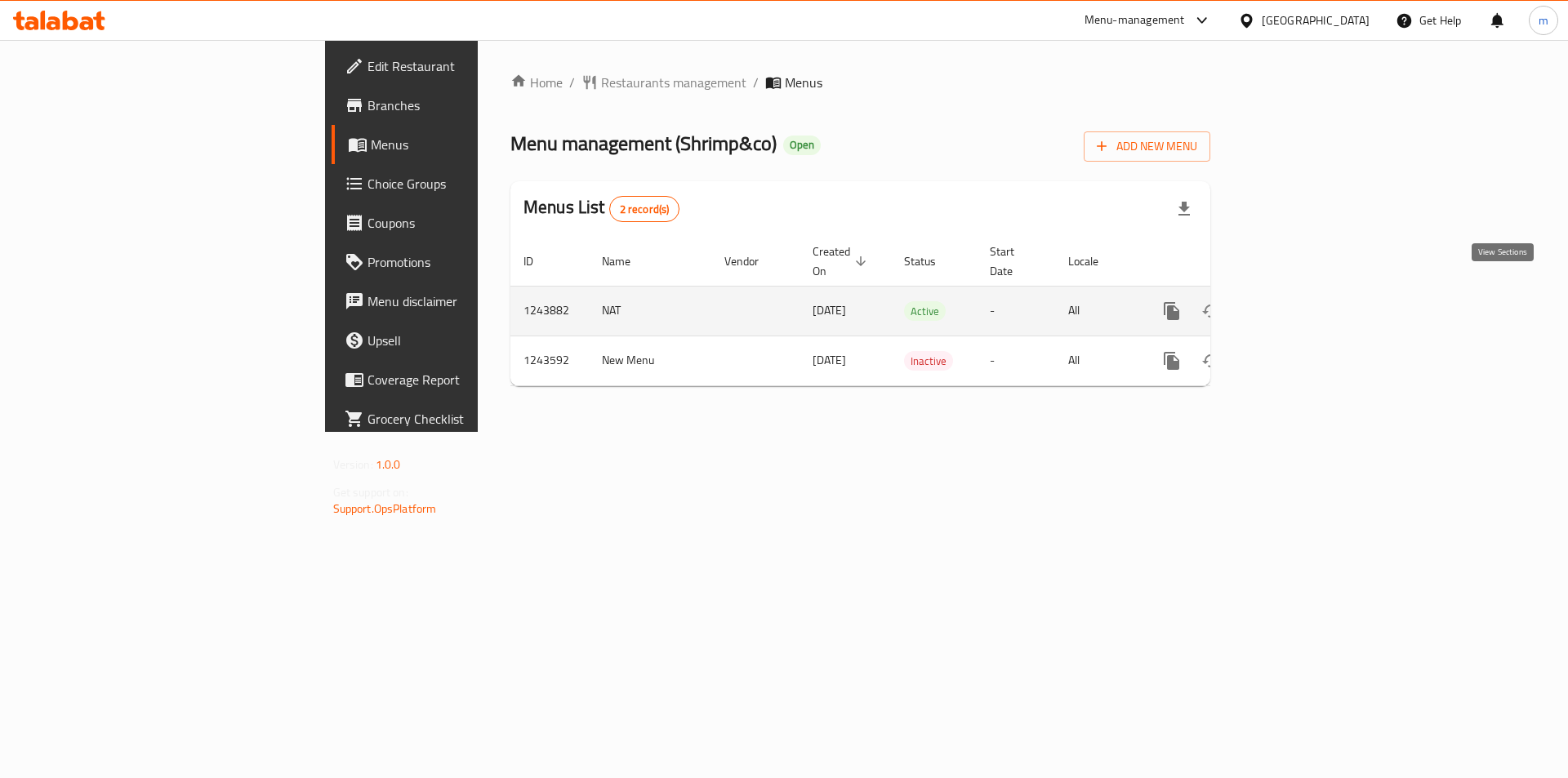
click at [1300, 302] on icon "enhanced table" at bounding box center [1290, 312] width 20 height 20
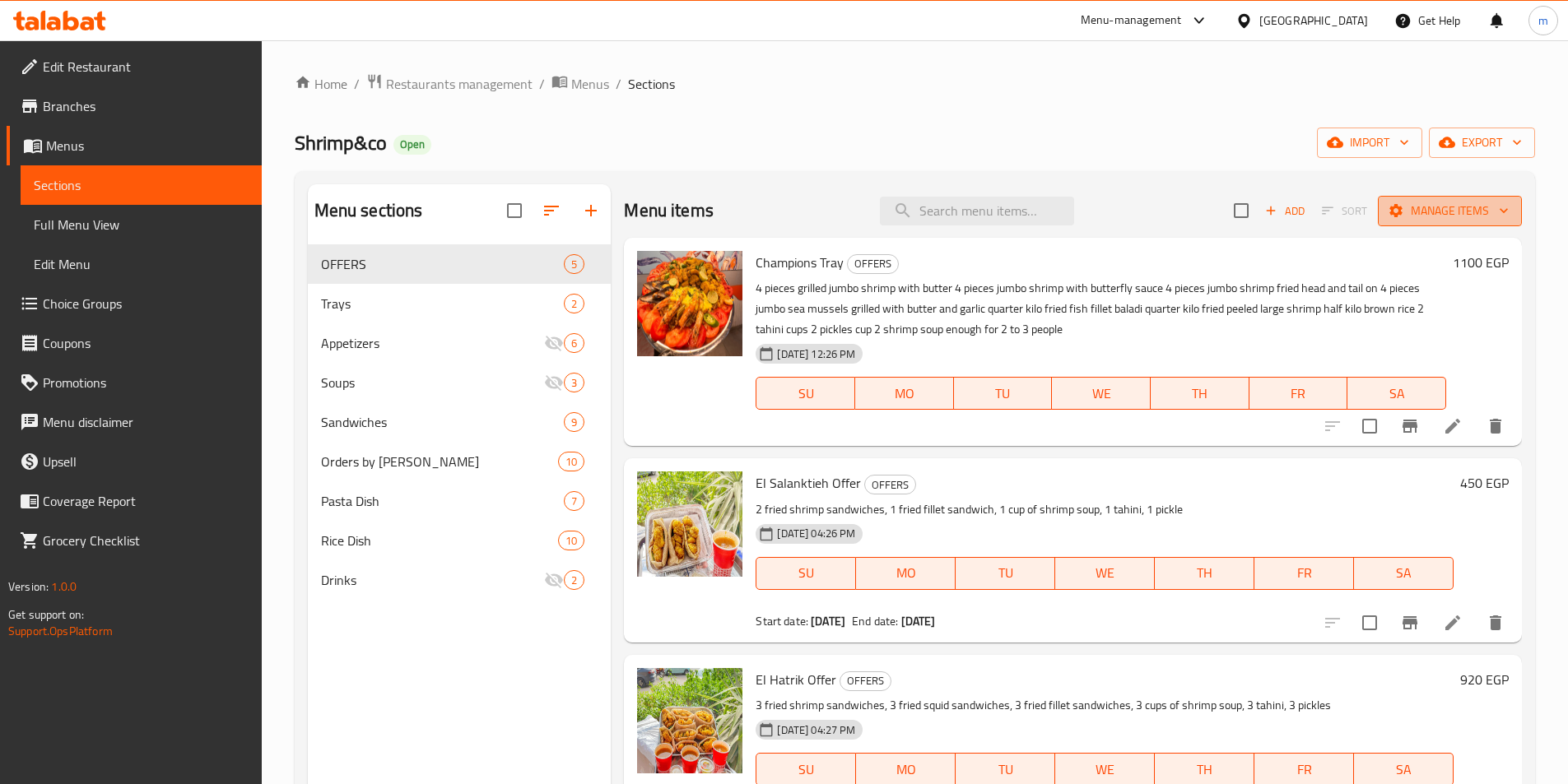
click at [1497, 202] on icon "button" at bounding box center [1504, 211] width 16 height 16
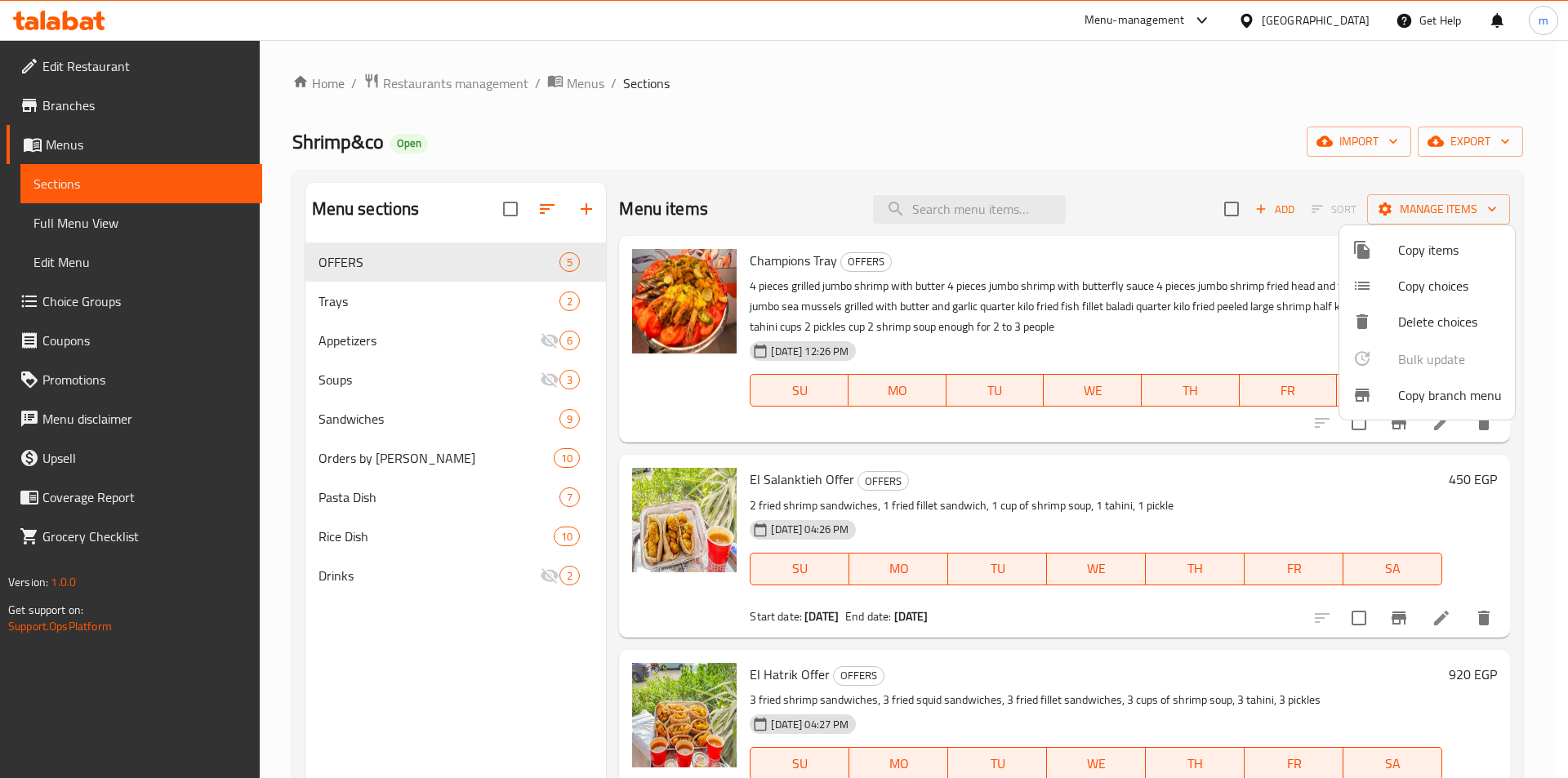
click at [1464, 405] on span "Copy branch menu" at bounding box center [1450, 395] width 104 height 20
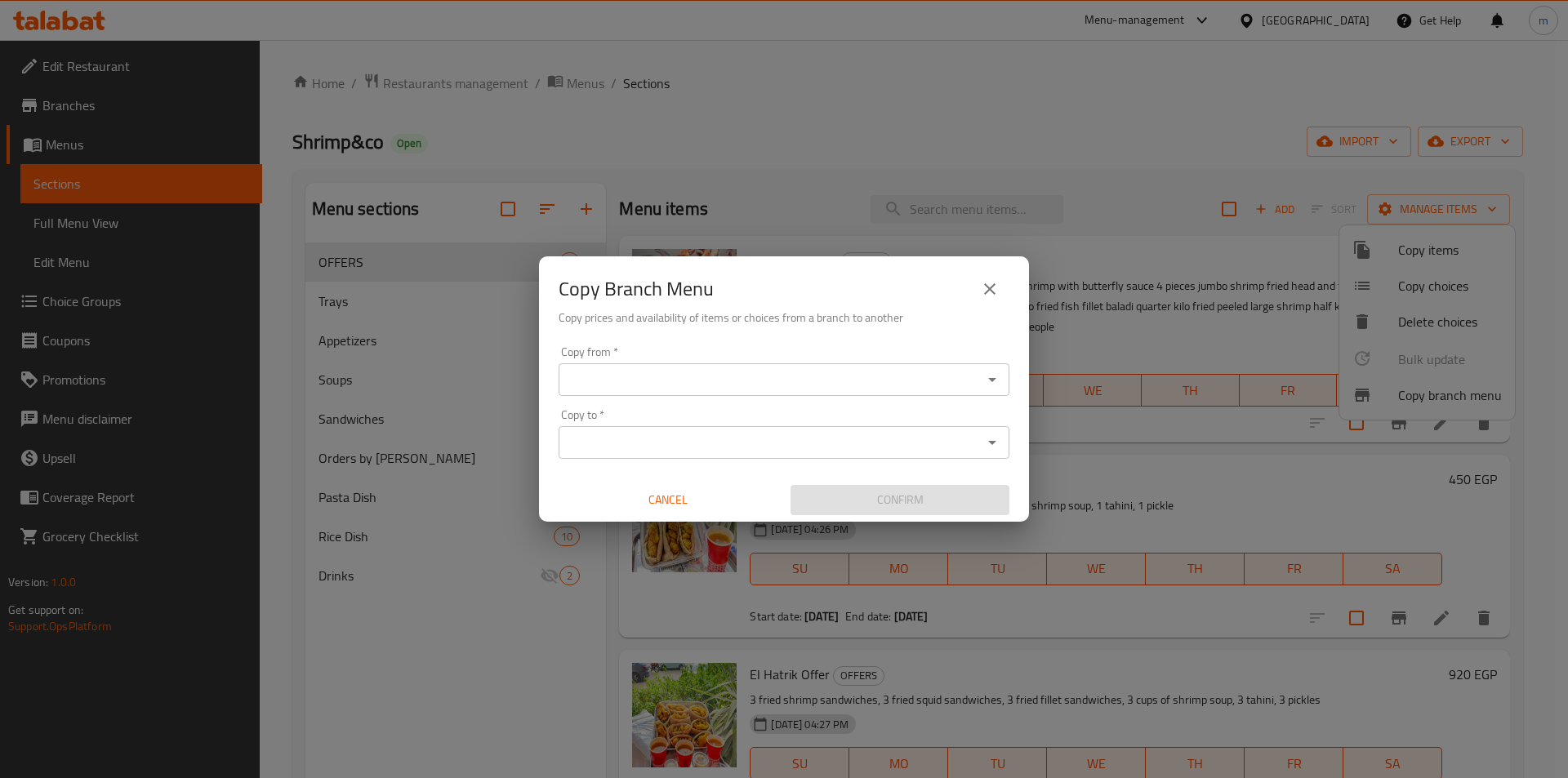
click at [1004, 388] on div "Copy from *" at bounding box center [784, 380] width 451 height 32
click at [998, 381] on icon "Open" at bounding box center [992, 380] width 20 height 20
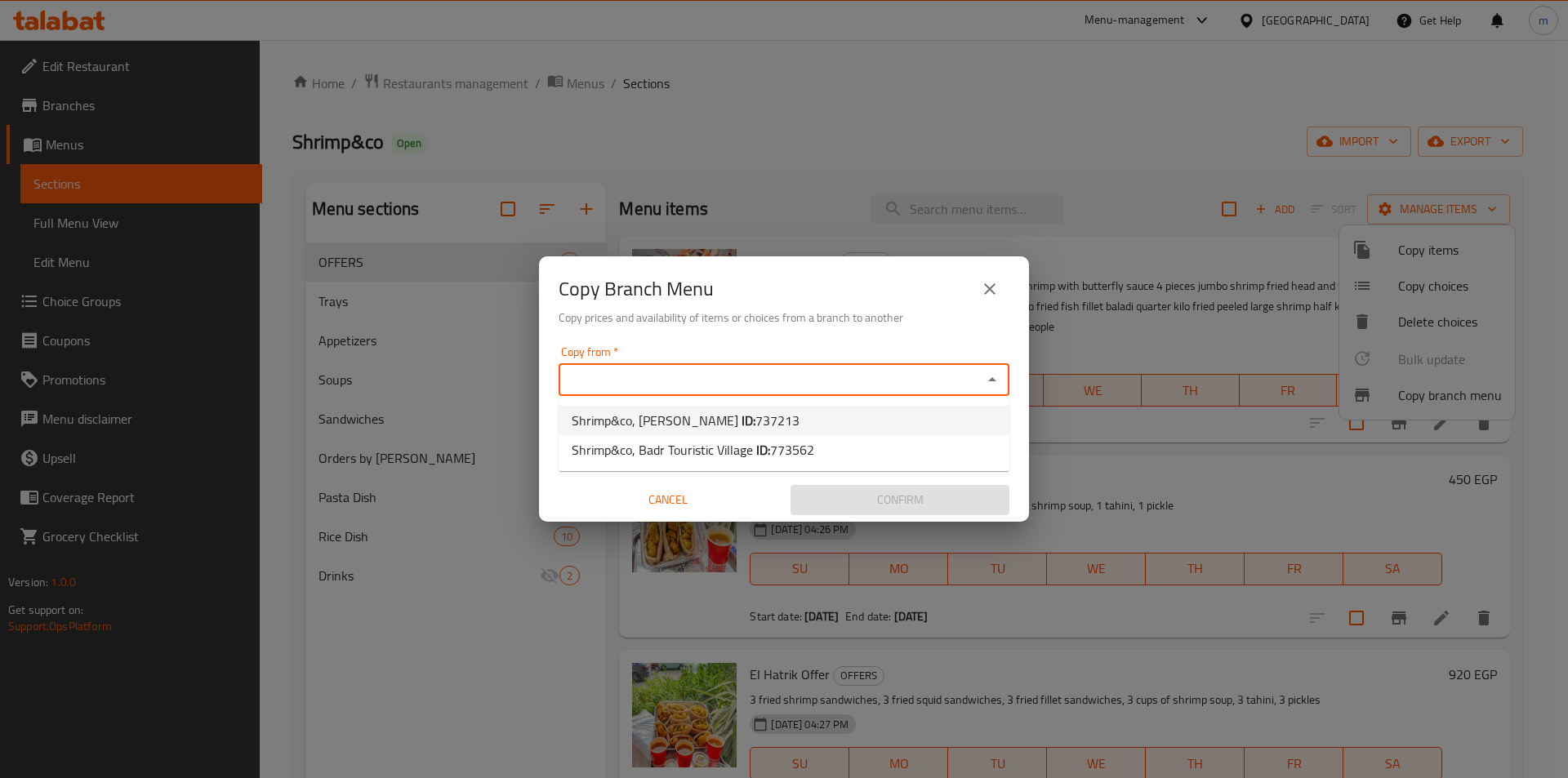
click at [767, 430] on span "Shrimp&co, [PERSON_NAME] ID: 737213" at bounding box center [685, 421] width 228 height 20
type input "Shrimp&co, [PERSON_NAME]"
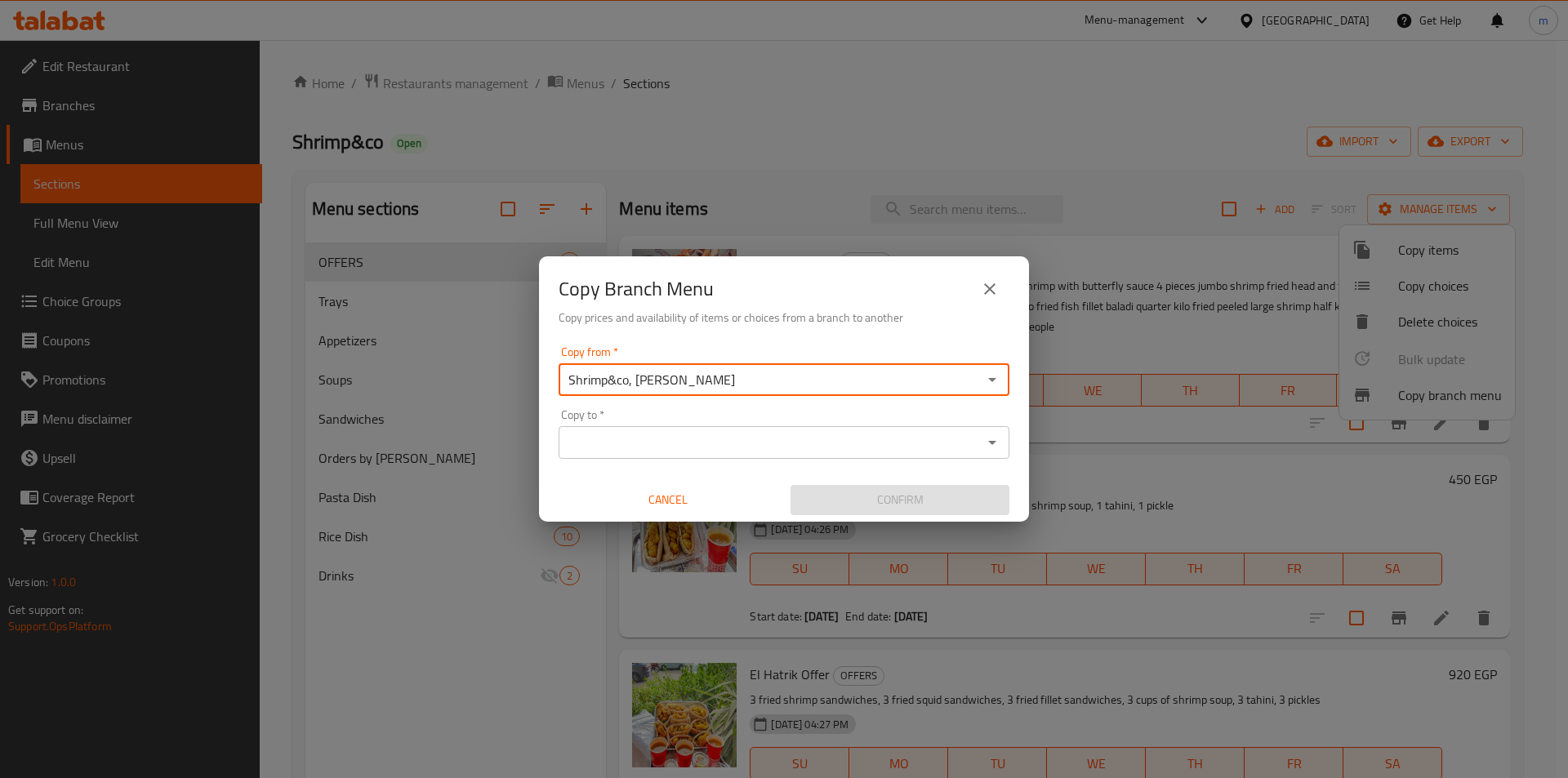
click at [992, 445] on icon "Open" at bounding box center [992, 443] width 8 height 5
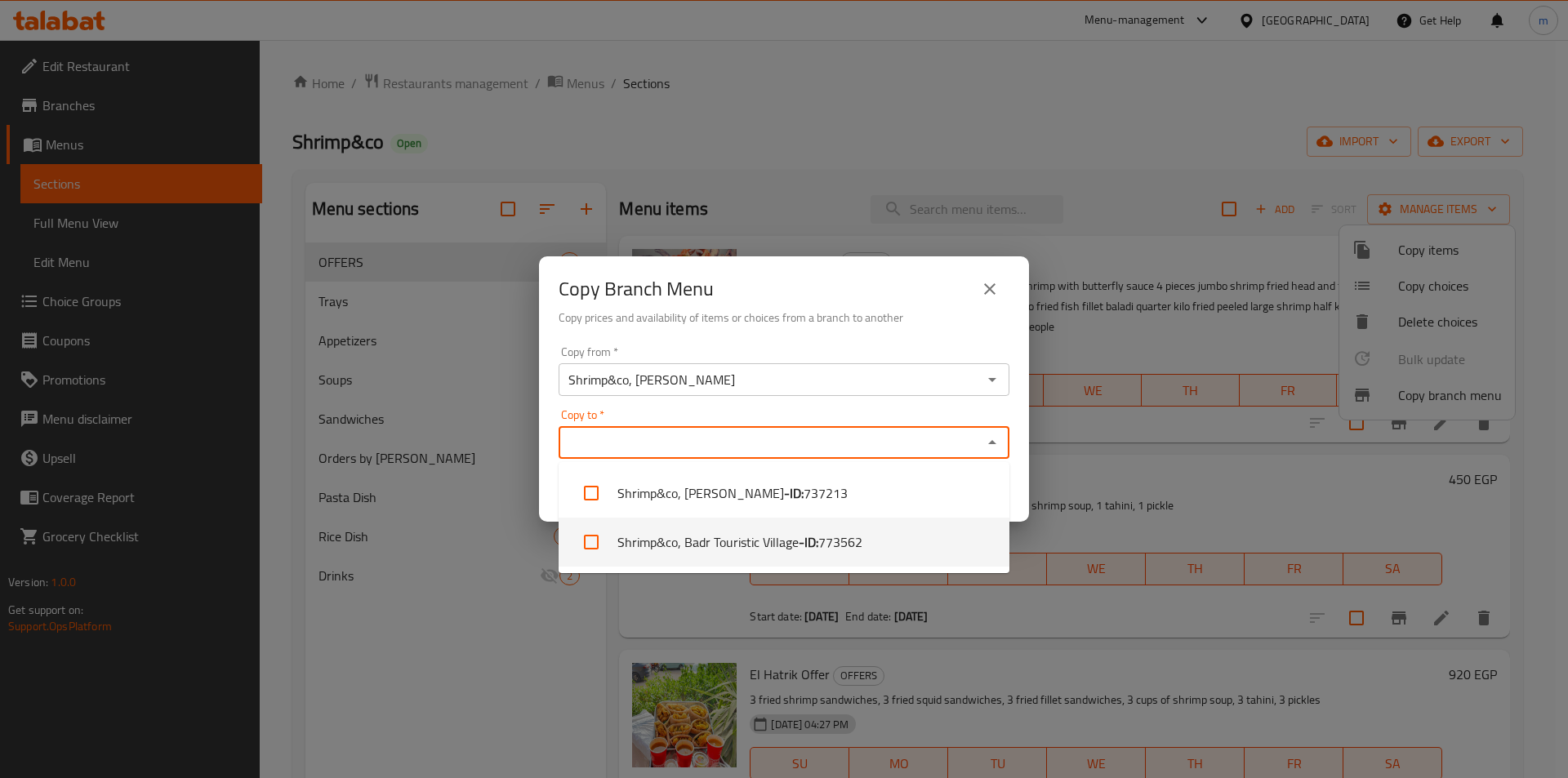
click at [812, 539] on b "- ID:" at bounding box center [809, 542] width 20 height 20
checkbox input "true"
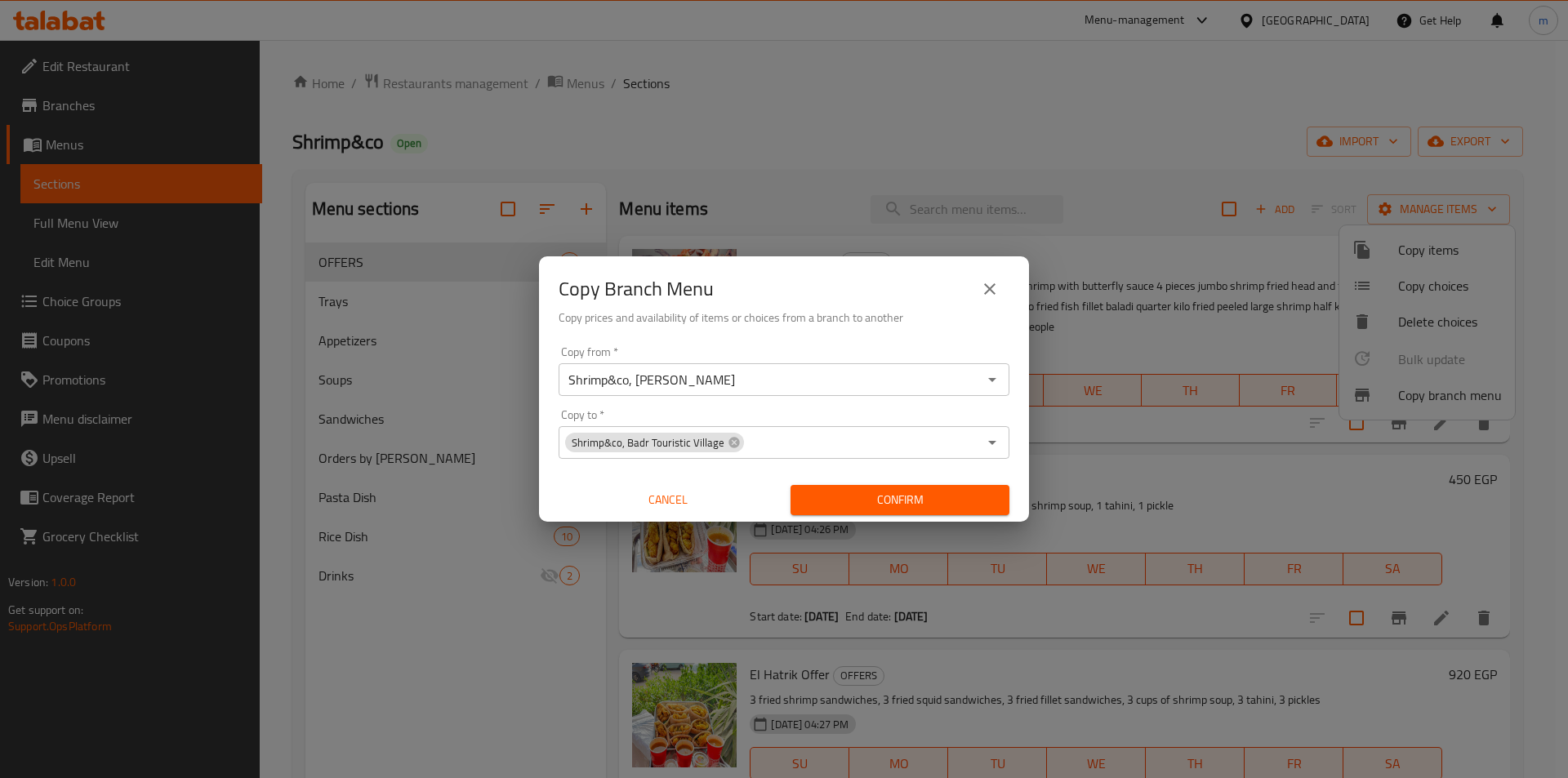
click at [793, 345] on div "Copy from   * Shrimp&co, [PERSON_NAME] from * Copy to   * Shrimp&co, Badr Touri…" at bounding box center [784, 430] width 490 height 182
click at [900, 496] on span "Confirm" at bounding box center [900, 500] width 193 height 21
